Goal: Information Seeking & Learning: Get advice/opinions

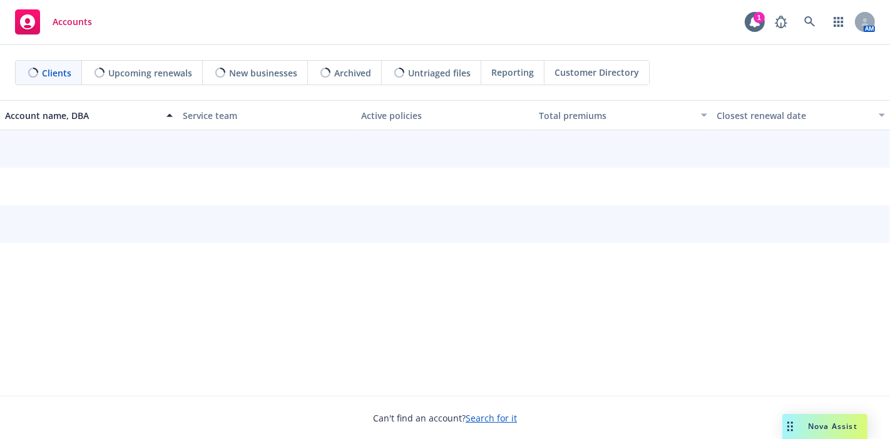
click at [830, 425] on span "Nova Assist" at bounding box center [832, 426] width 49 height 11
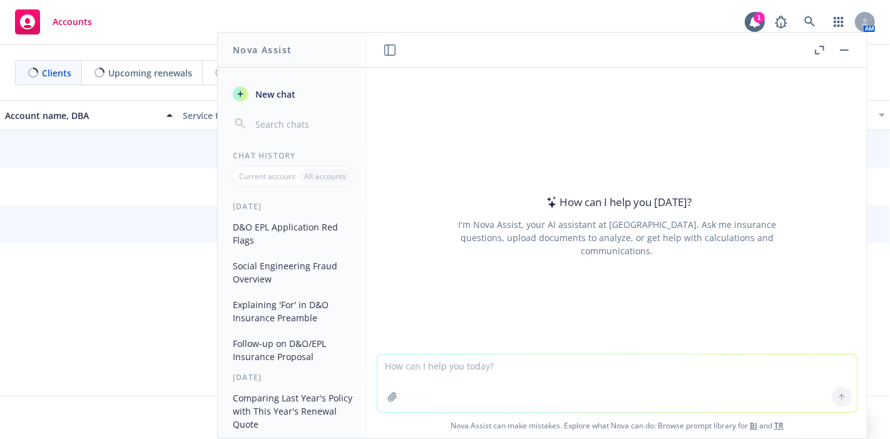
click at [581, 374] on textarea at bounding box center [617, 383] width 480 height 58
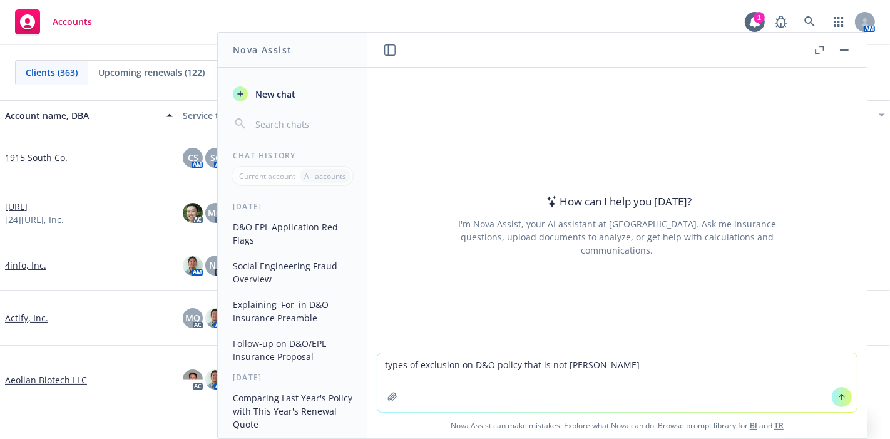
type textarea "types of exclusion on D&O policy that is not normal"
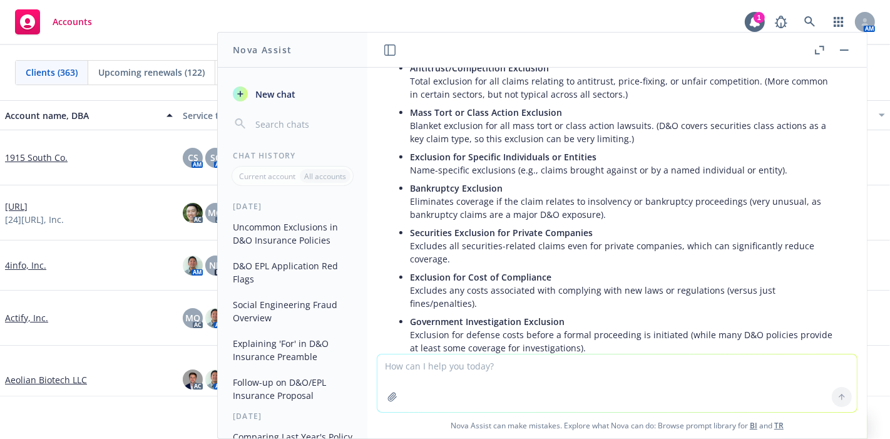
scroll to position [31, 0]
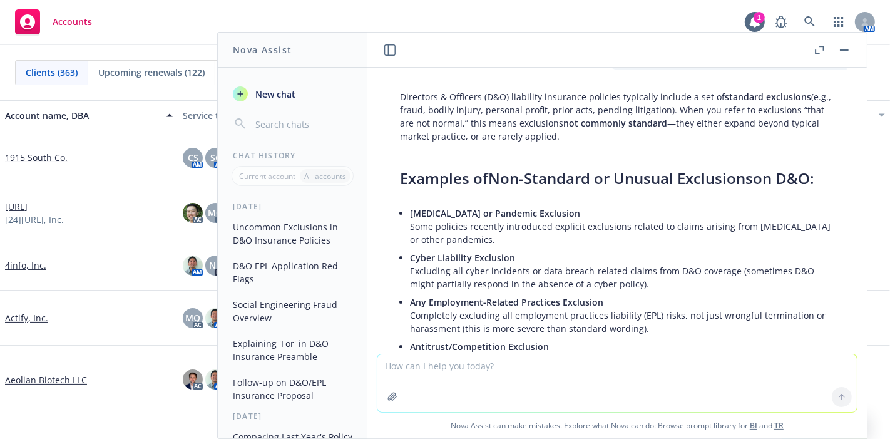
drag, startPoint x: 662, startPoint y: 330, endPoint x: 662, endPoint y: 349, distance: 18.8
click at [463, 388] on textarea at bounding box center [617, 383] width 480 height 58
type textarea "what is debt covenant"
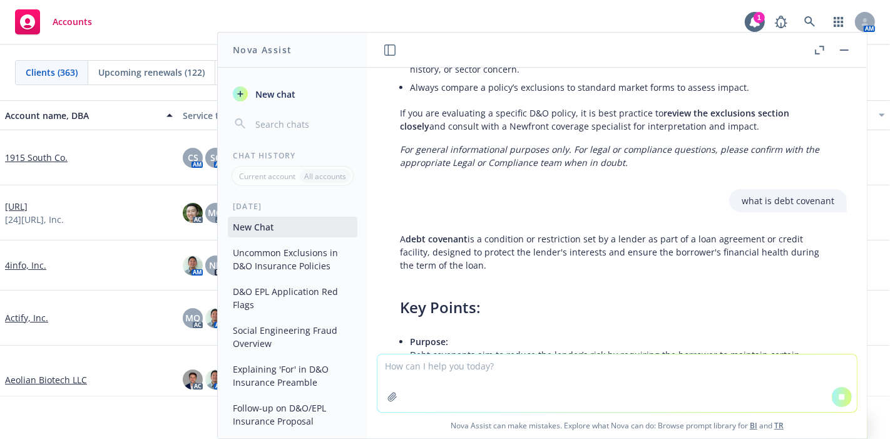
scroll to position [707, 0]
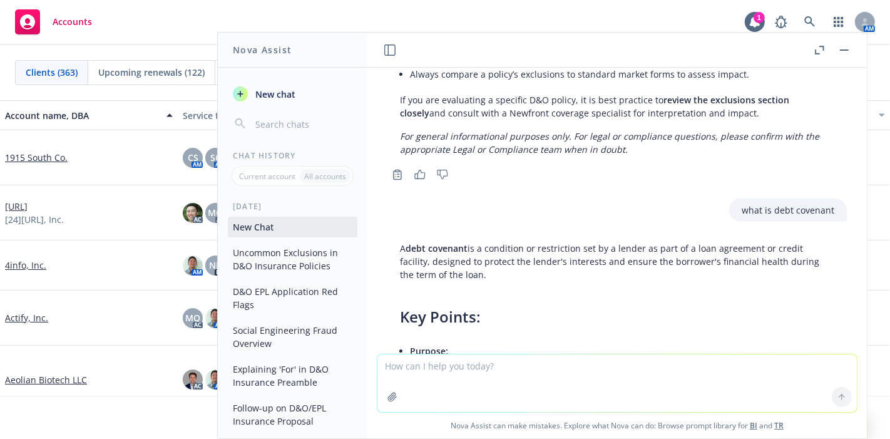
click at [485, 398] on textarea at bounding box center [617, 383] width 480 height 58
type textarea "what is baloon pay"
click at [832, 396] on button at bounding box center [842, 397] width 20 height 20
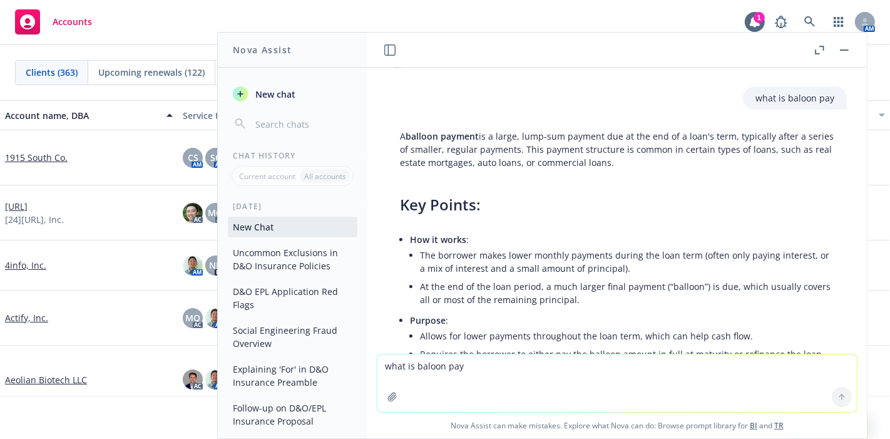
scroll to position [1340, 0]
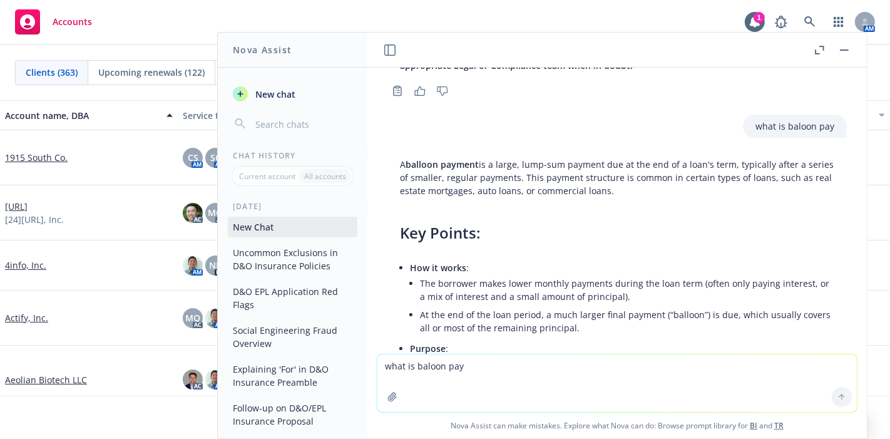
click at [505, 389] on textarea "what is baloon pay" at bounding box center [617, 383] width 480 height 58
type textarea "if restructuring, D&O undewriters will want to know what"
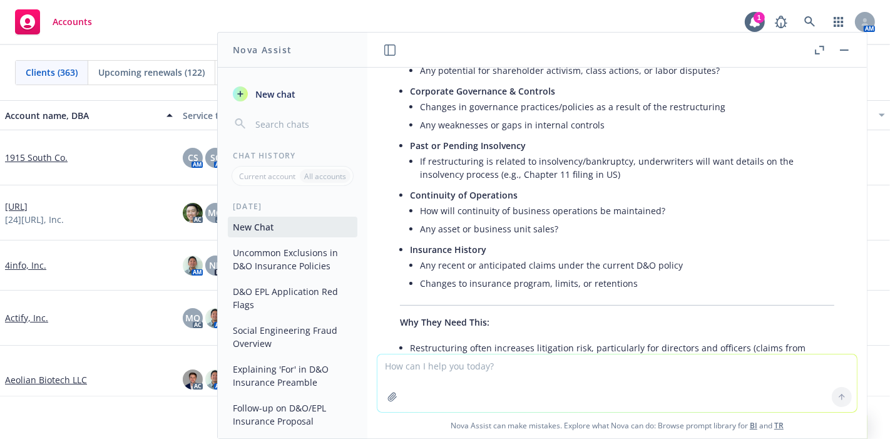
scroll to position [2446, 0]
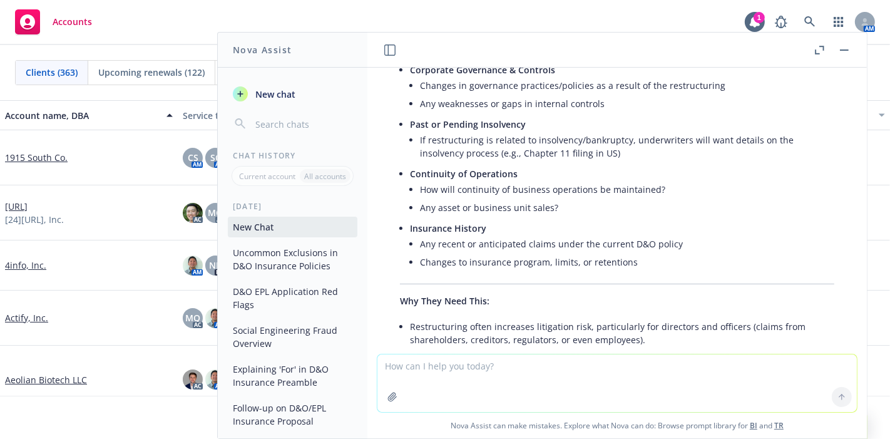
click at [533, 392] on textarea at bounding box center [617, 383] width 480 height 58
paste textarea "if restructuring purpose for restructuring, business ops, management/BOD change…"
type textarea "if restructuring purpose for restructuring, business ops, management/BOD change…"
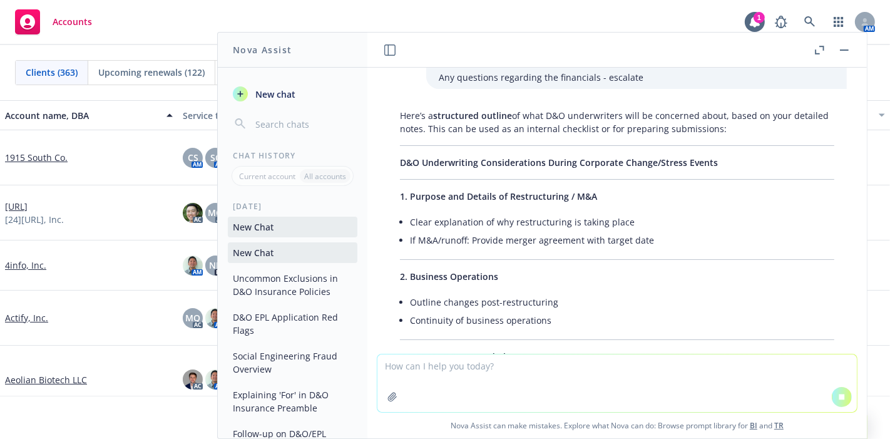
scroll to position [3029, 0]
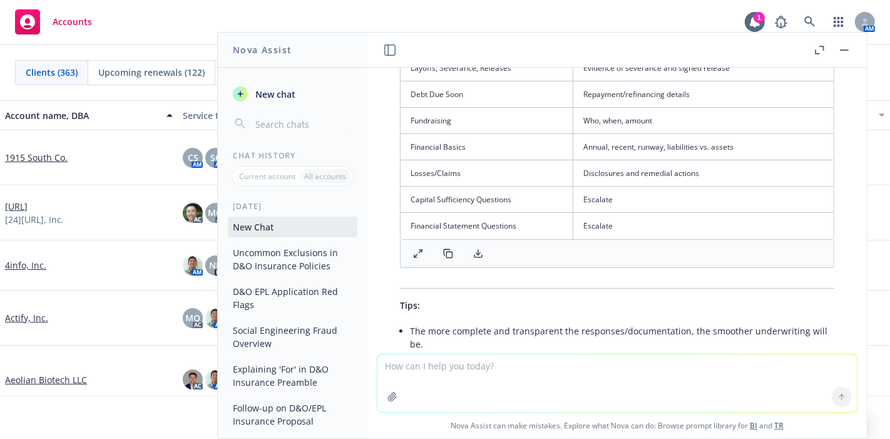
click at [593, 239] on td "Escalate" at bounding box center [703, 226] width 260 height 26
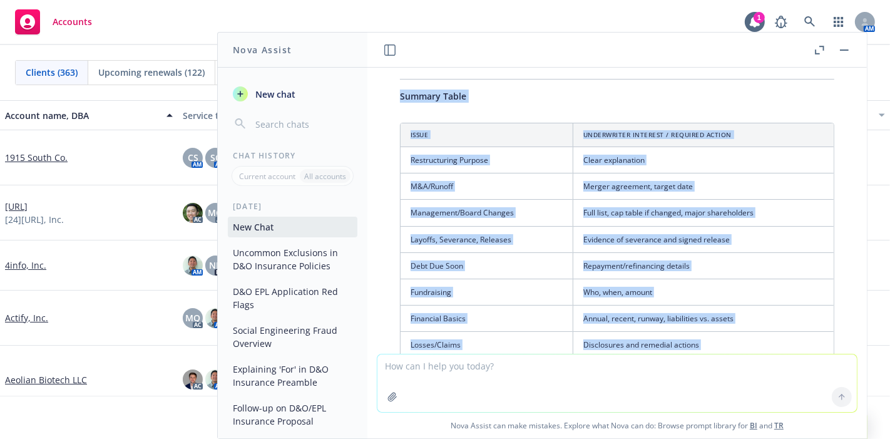
scroll to position [4114, 0]
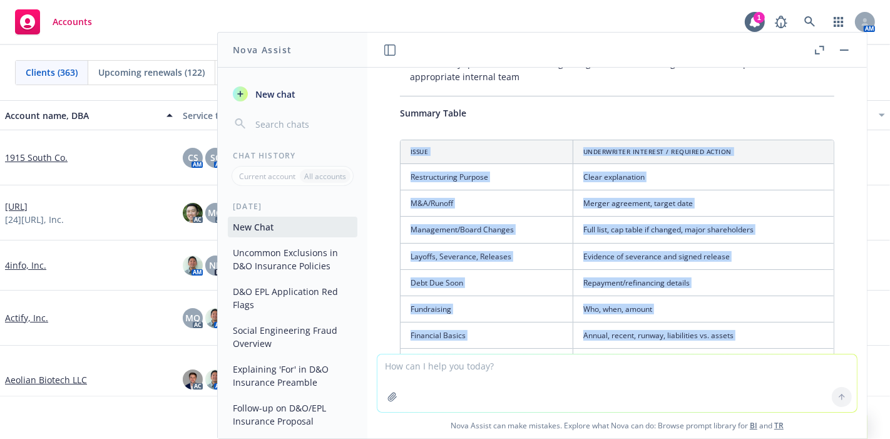
drag, startPoint x: 642, startPoint y: 317, endPoint x: 409, endPoint y: 162, distance: 279.7
click at [409, 162] on table "Issue Underwriter Interest / Required Action Restructuring Purpose Clear explan…" at bounding box center [617, 283] width 433 height 287
click at [406, 160] on th "Issue" at bounding box center [487, 152] width 173 height 24
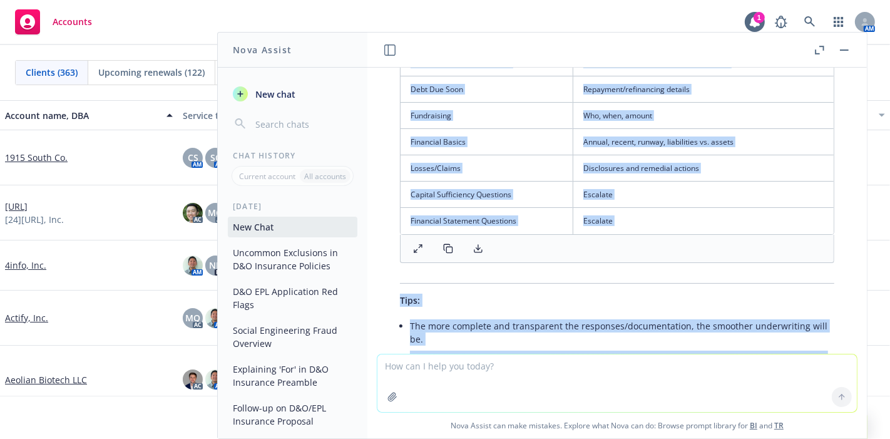
scroll to position [4441, 0]
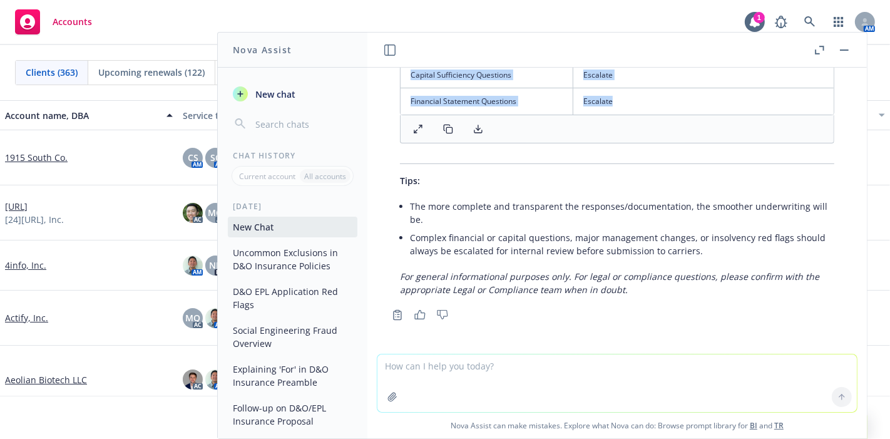
drag, startPoint x: 402, startPoint y: 160, endPoint x: 482, endPoint y: 107, distance: 96.2
click at [478, 127] on line at bounding box center [478, 127] width 0 height 5
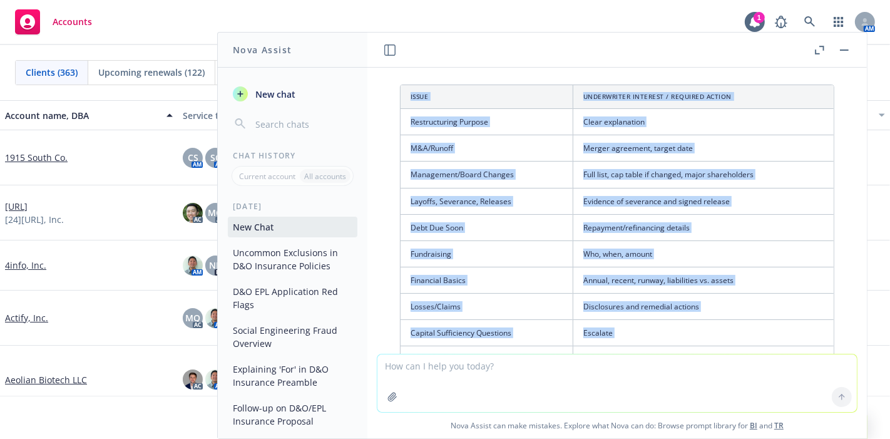
scroll to position [4302, 0]
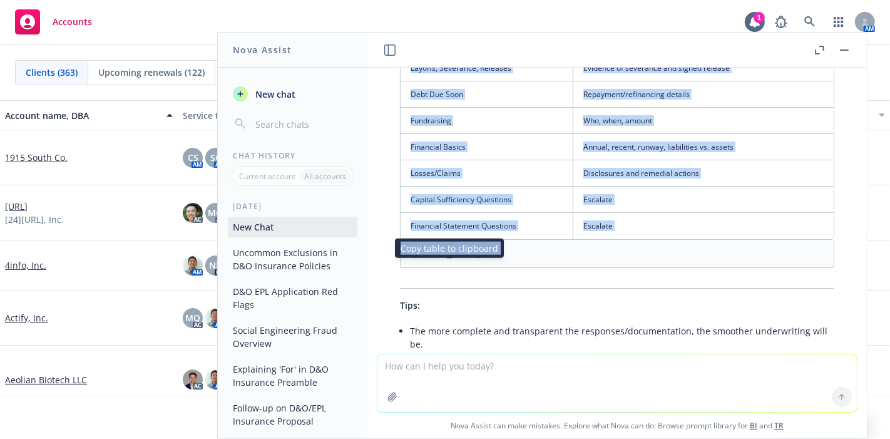
click at [445, 259] on icon at bounding box center [448, 254] width 10 height 10
click at [418, 259] on icon at bounding box center [418, 254] width 10 height 10
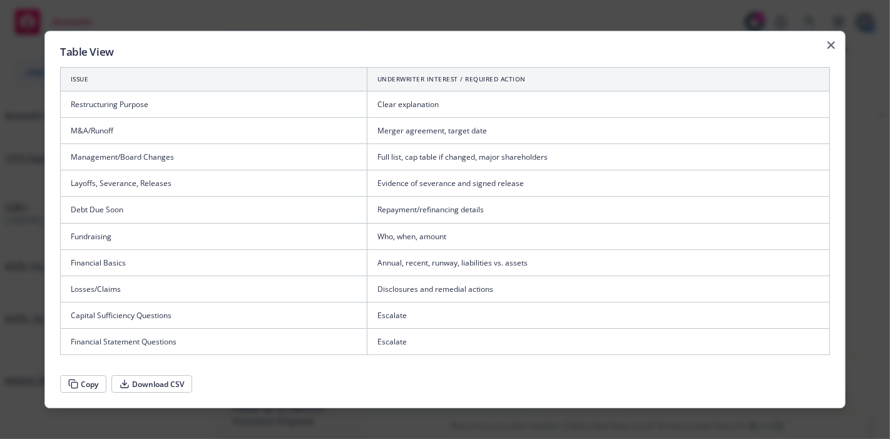
click at [76, 381] on icon at bounding box center [73, 384] width 10 height 10
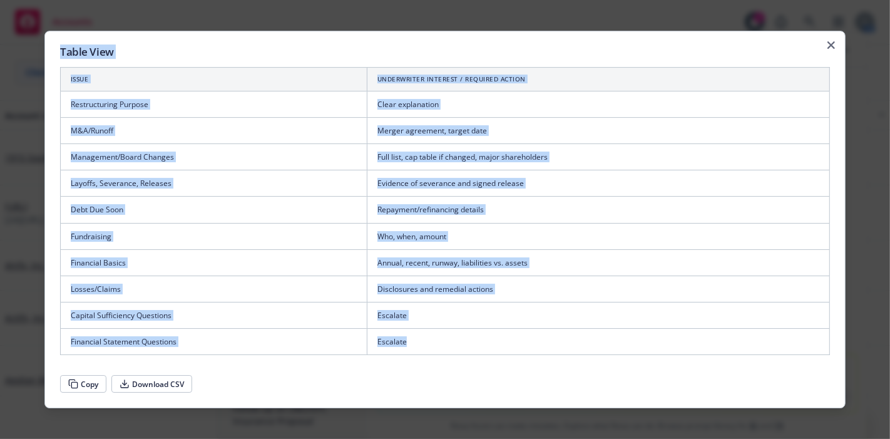
drag, startPoint x: 57, startPoint y: 45, endPoint x: 476, endPoint y: 353, distance: 520.4
click at [476, 353] on div "Table View Issue Underwriter Interest / Required Action Restructuring Purpose C…" at bounding box center [444, 220] width 801 height 378
copy div "Table View Issue Underwriter Interest / Required Action Restructuring Purpose C…"
click at [837, 50] on div "Table View Issue Underwriter Interest / Required Action Restructuring Purpose C…" at bounding box center [444, 220] width 801 height 378
click at [833, 46] on icon "button" at bounding box center [832, 45] width 8 height 8
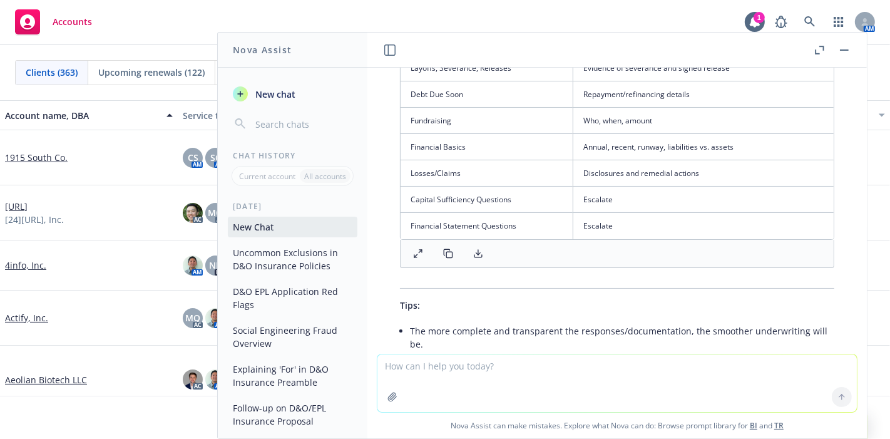
click at [495, 403] on textarea at bounding box center [617, 383] width 480 height 58
paste textarea "Bankruptcy Exclusion Creditor Exclusion Major Shareholder exclusion BIPA exclus…"
type textarea "Bankruptcy Exclusion Creditor Exclusion Major Shareholder exclusion BIPA exclus…"
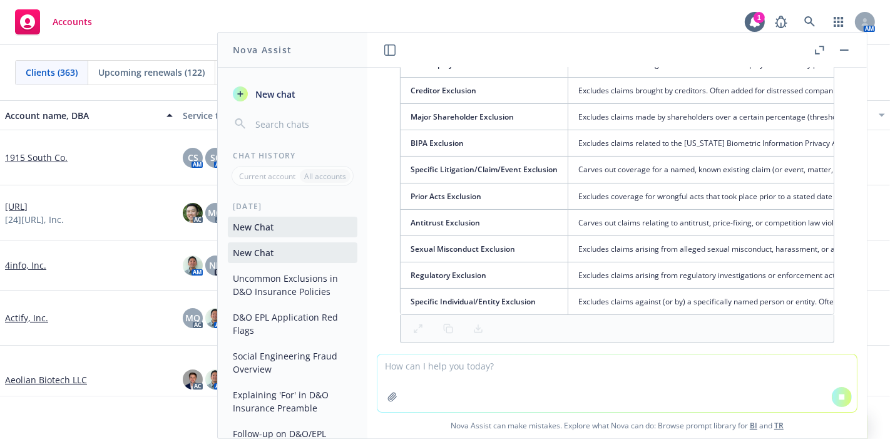
scroll to position [4964, 0]
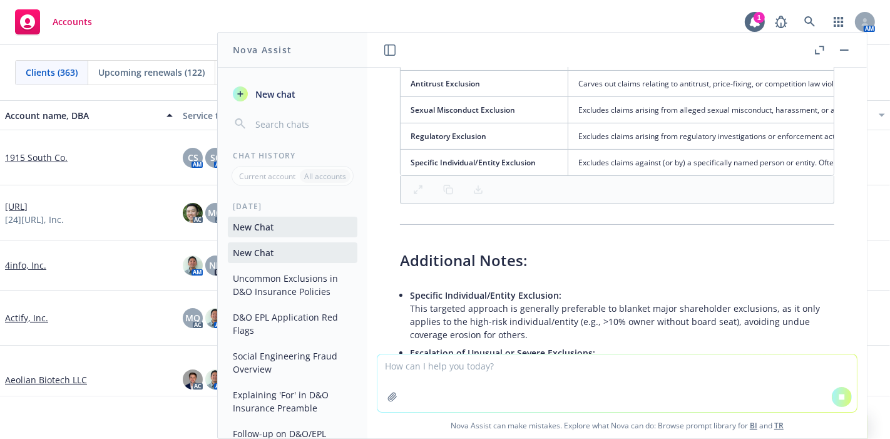
click at [513, 254] on div "Here’s a summary and explanation of each exclusion you listed, along with conte…" at bounding box center [618, 151] width 460 height 650
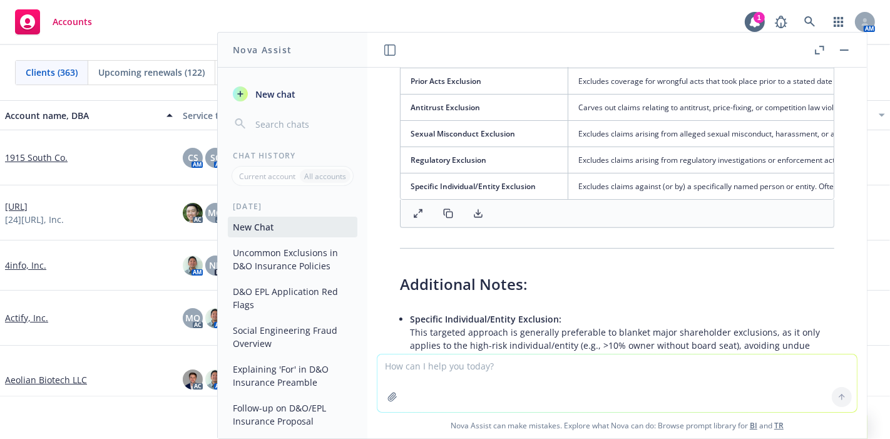
scroll to position [4983, 0]
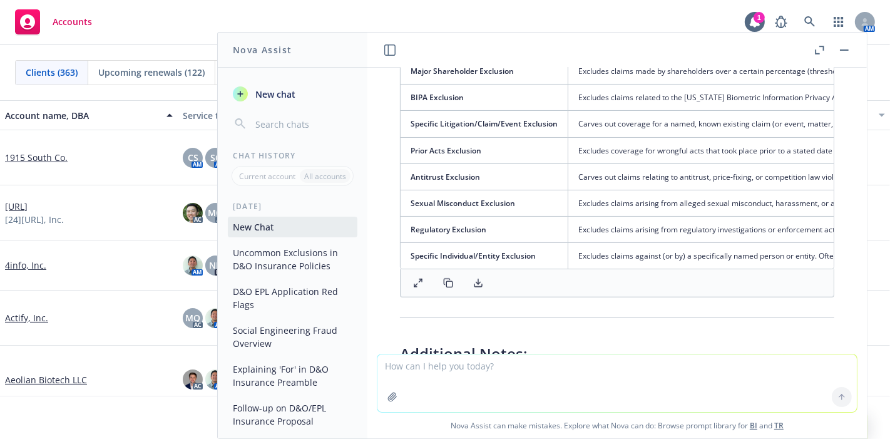
click at [444, 288] on icon at bounding box center [448, 283] width 10 height 10
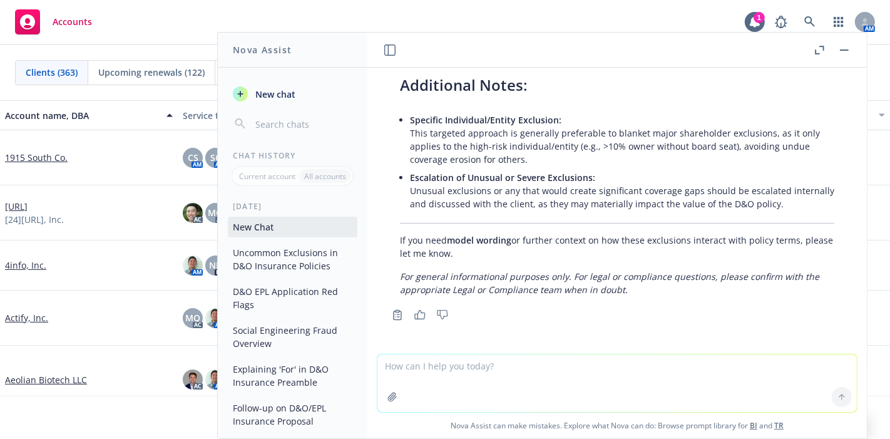
scroll to position [5230, 0]
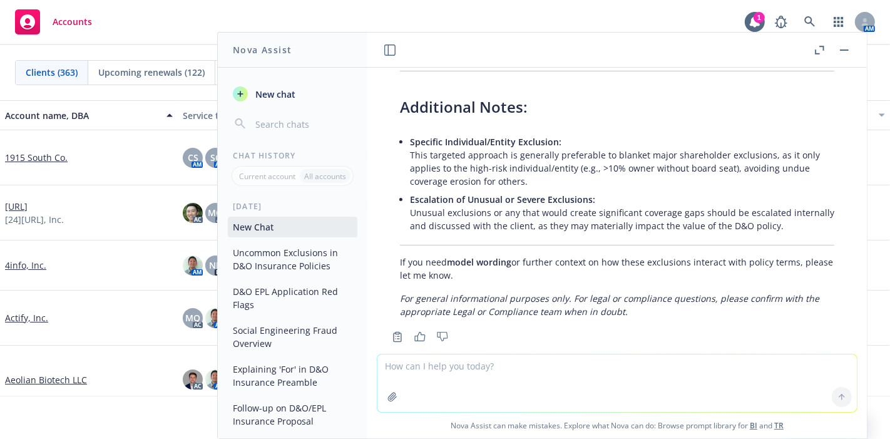
drag, startPoint x: 408, startPoint y: 198, endPoint x: 641, endPoint y: 113, distance: 248.8
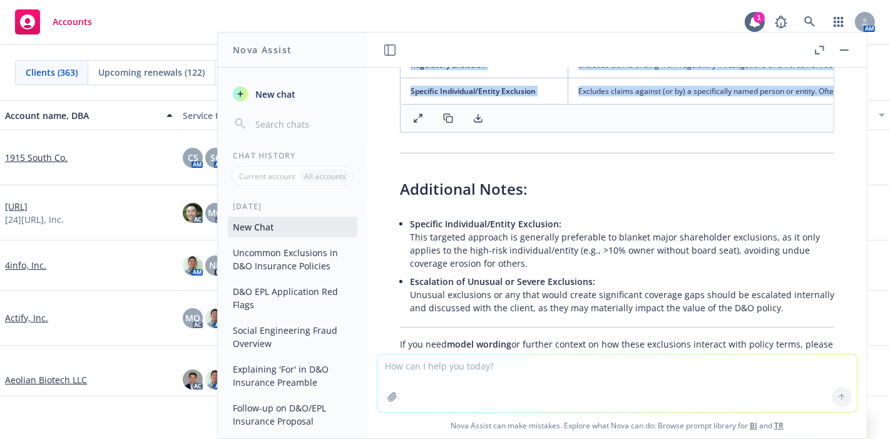
scroll to position [4951, 0]
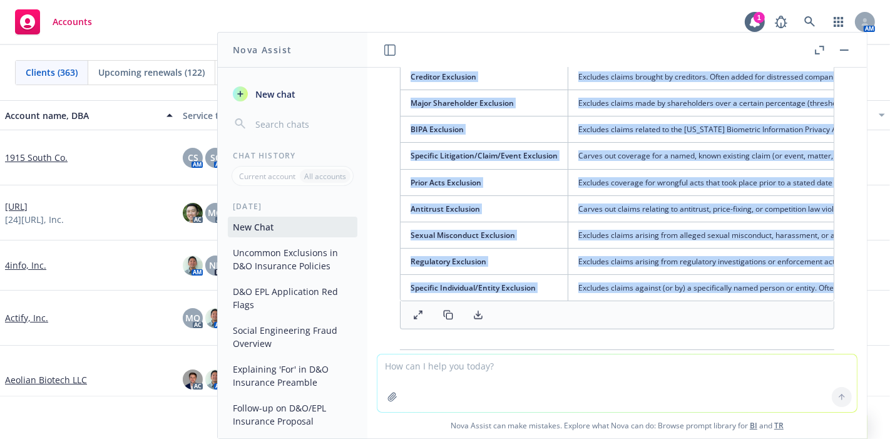
copy div "Loremipsu Dolorsitame / Consect Adipiscing Elitseddo Eiusmodt incidi utlabor et…"
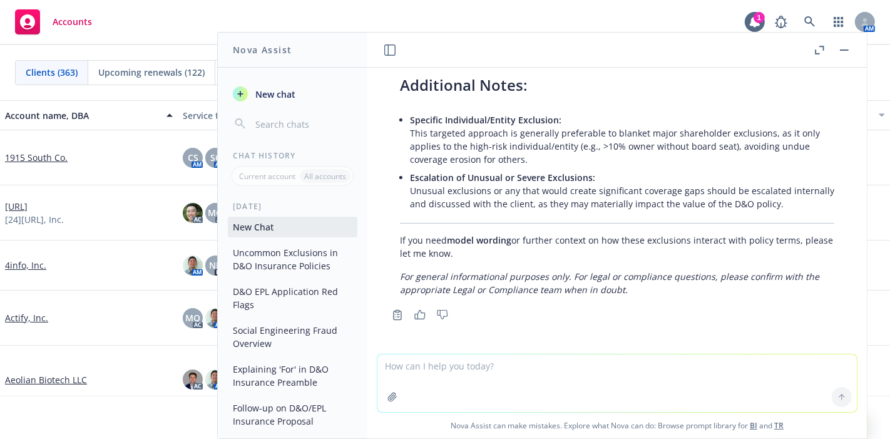
scroll to position [5261, 0]
click at [506, 382] on textarea at bounding box center [617, 383] width 480 height 58
type textarea "model wording"
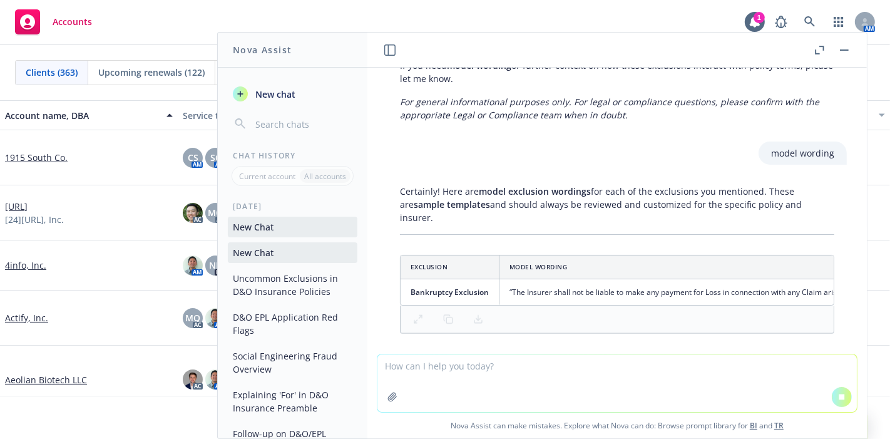
scroll to position [5345, 0]
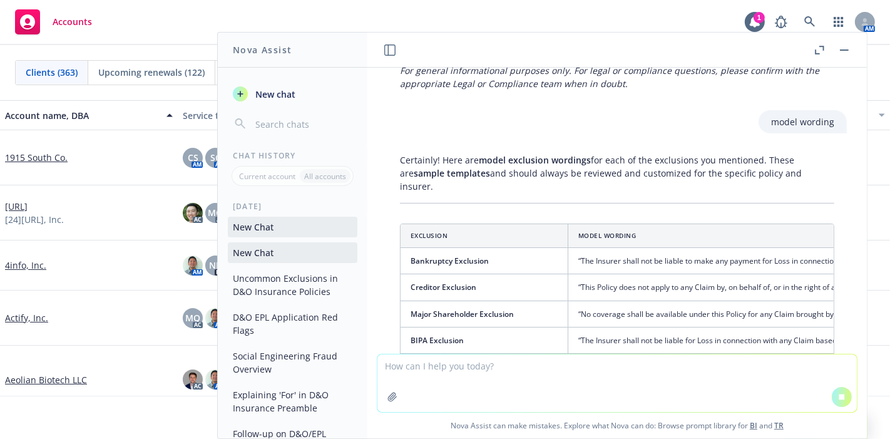
click at [565, 425] on span "Nova Assist can make mistakes. Explore what Nova can do: Browse prompt library …" at bounding box center [617, 426] width 490 height 26
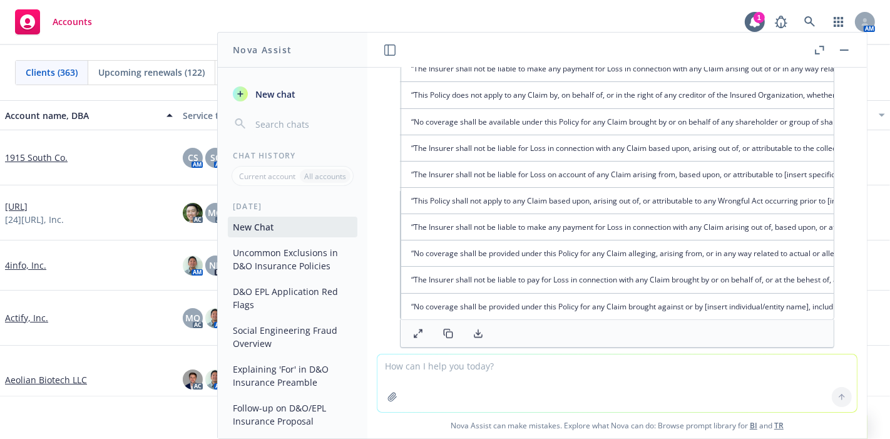
scroll to position [0, 0]
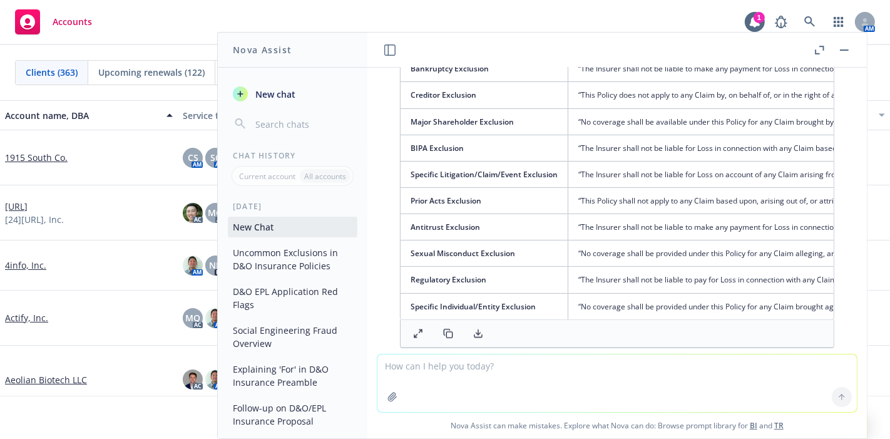
drag, startPoint x: 500, startPoint y: 324, endPoint x: 530, endPoint y: 330, distance: 30.6
click at [530, 330] on div at bounding box center [617, 334] width 434 height 28
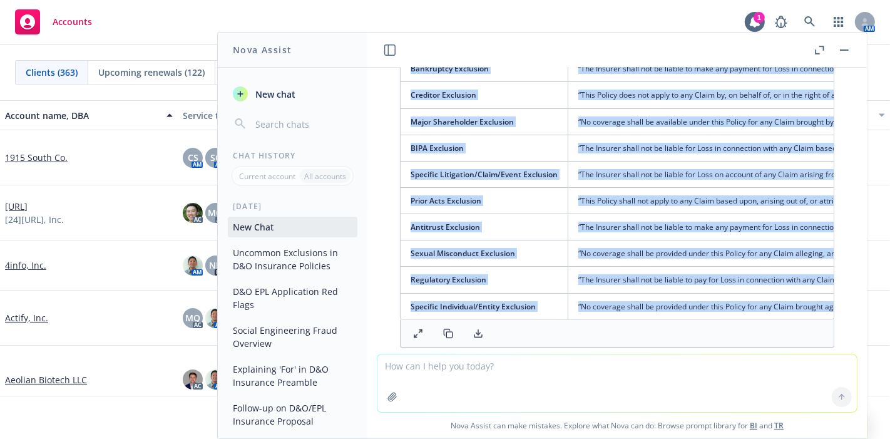
click at [526, 324] on div "Exclusion Model Wording Bankruptcy Exclusion “The Insurer shall not be liable t…" at bounding box center [617, 189] width 434 height 317
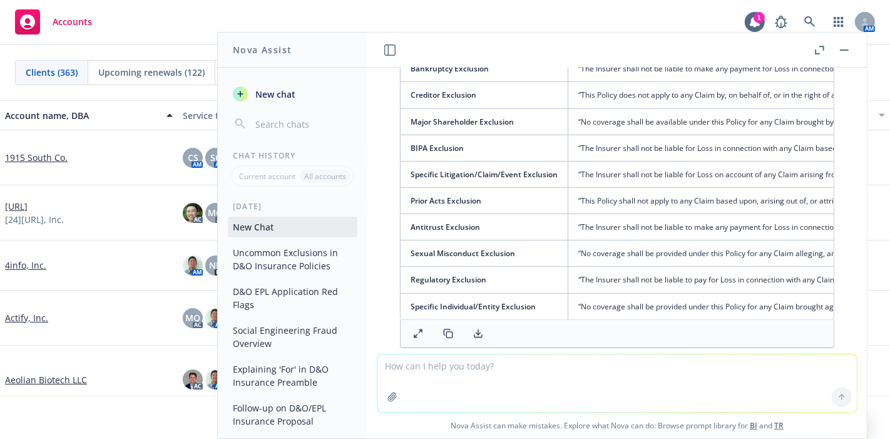
click at [530, 355] on textarea at bounding box center [617, 383] width 480 height 58
click at [501, 374] on textarea at bounding box center [617, 383] width 480 height 58
type textarea "types of exclusion on D&O to avoid"
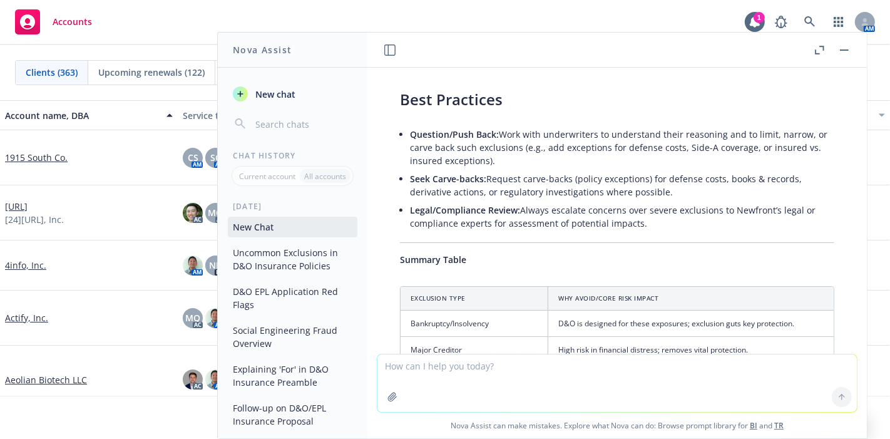
scroll to position [6778, 0]
